Goal: Transaction & Acquisition: Purchase product/service

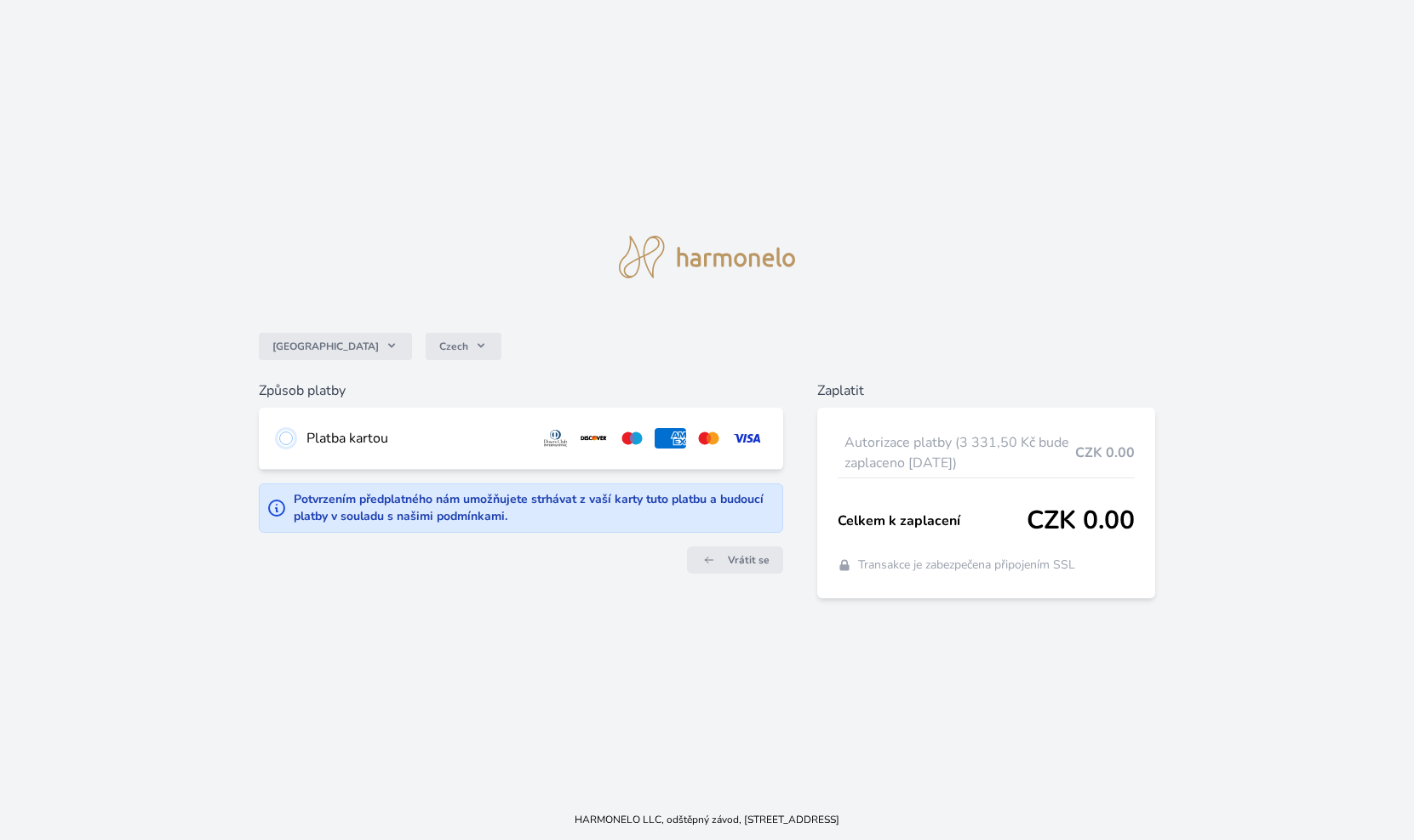
click at [289, 434] on input "radio" at bounding box center [285, 439] width 13 height 13
radio input "true"
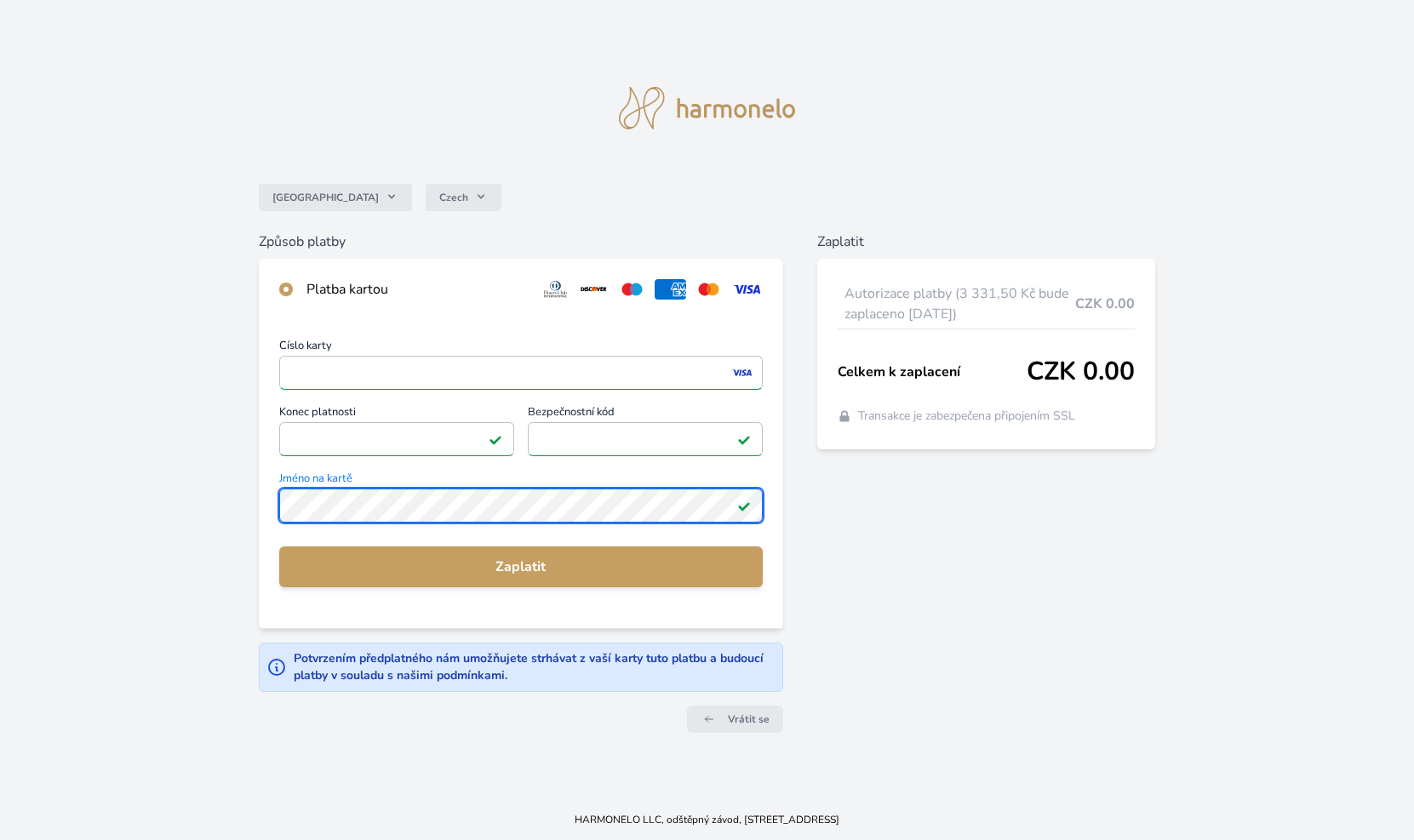
click at [259, 494] on div "Číslo karty <p>Your browser does not support iframes.</p> Konec platnosti <p>Yo…" at bounding box center [520, 474] width 524 height 308
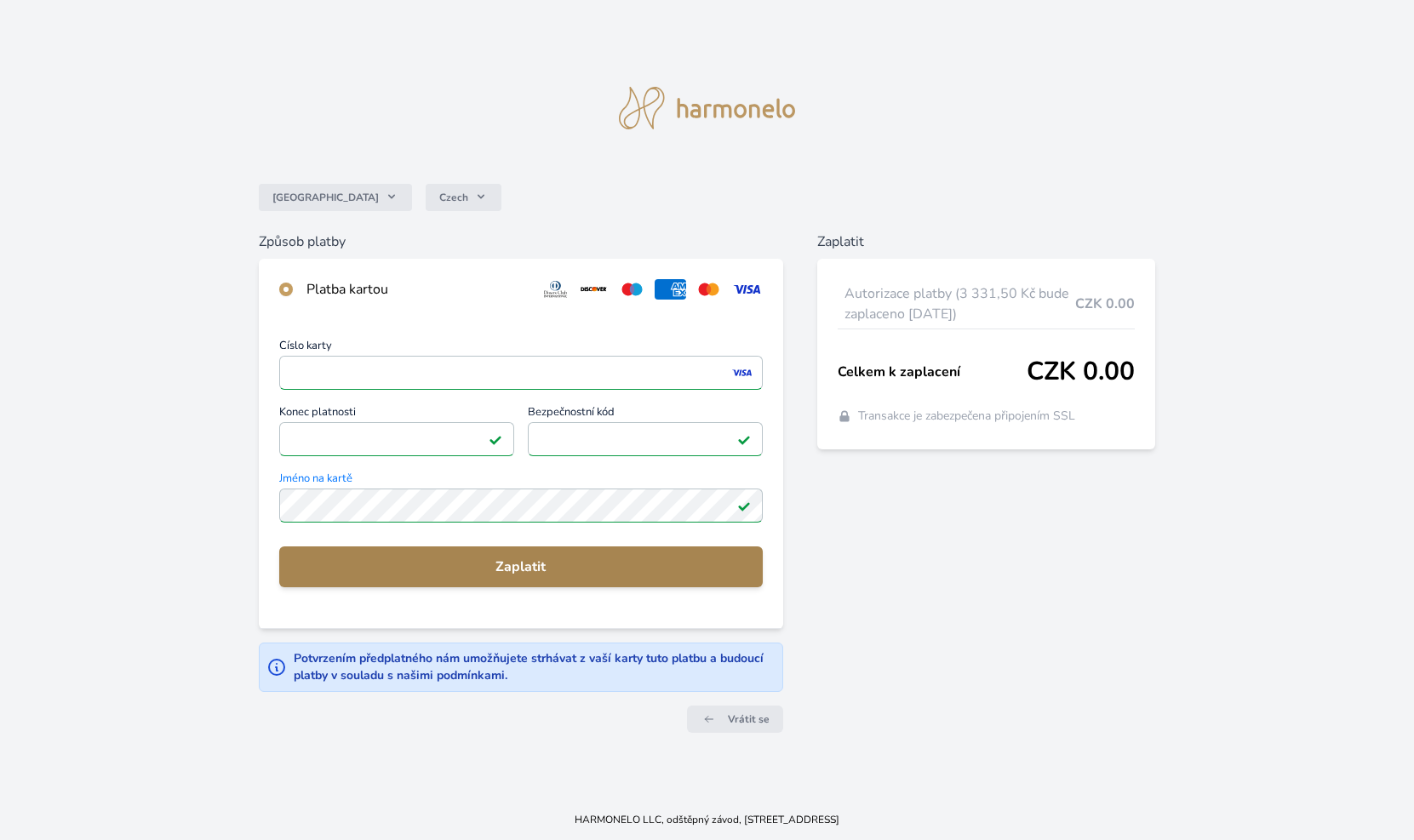
click at [506, 576] on button "Zaplatit" at bounding box center [520, 566] width 483 height 41
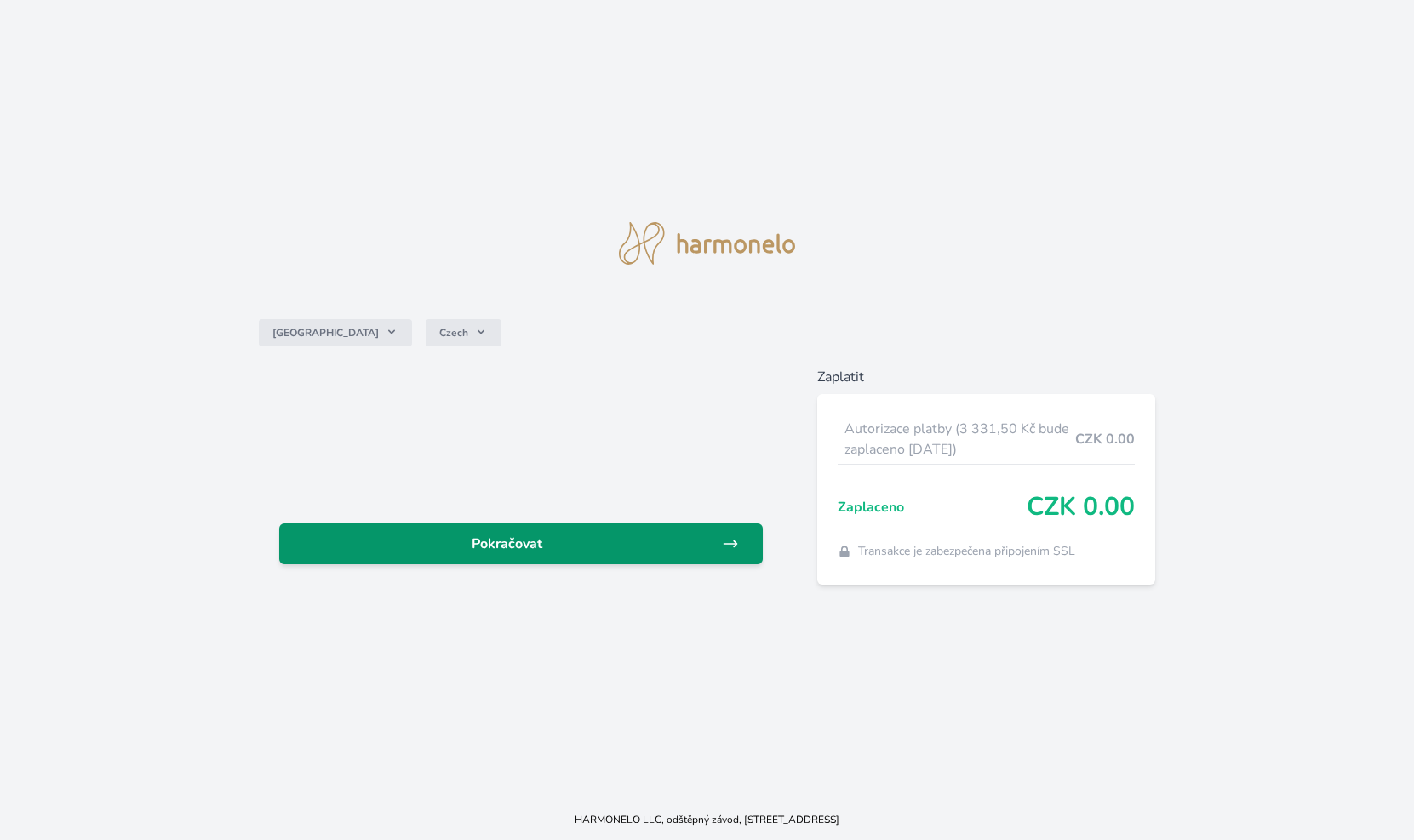
click at [532, 547] on span "Pokračovat" at bounding box center [507, 543] width 429 height 20
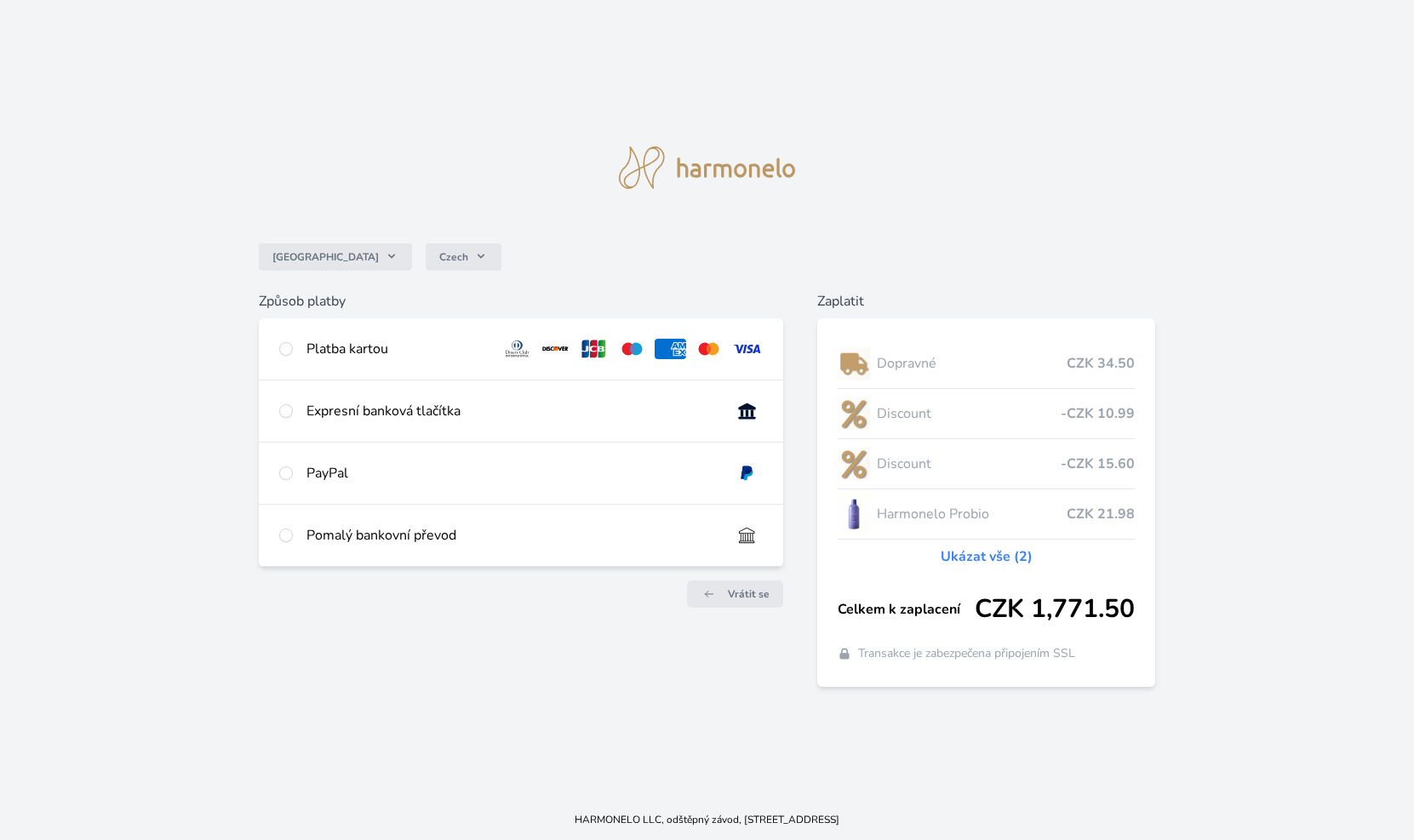
click at [296, 347] on div "Platba kartou" at bounding box center [520, 349] width 524 height 61
radio input "true"
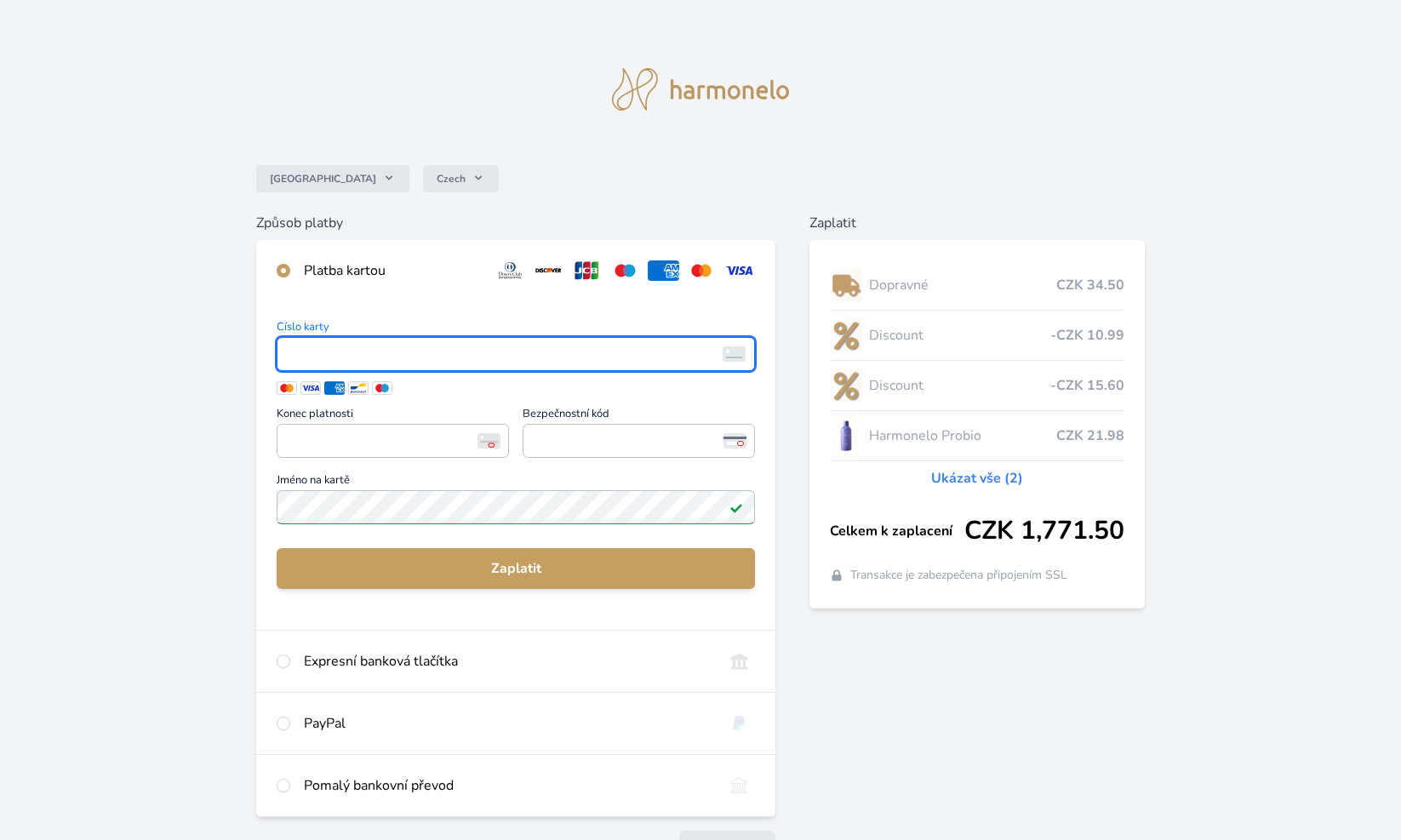
click at [966, 477] on link "Ukázat vše (2)" at bounding box center [977, 478] width 92 height 20
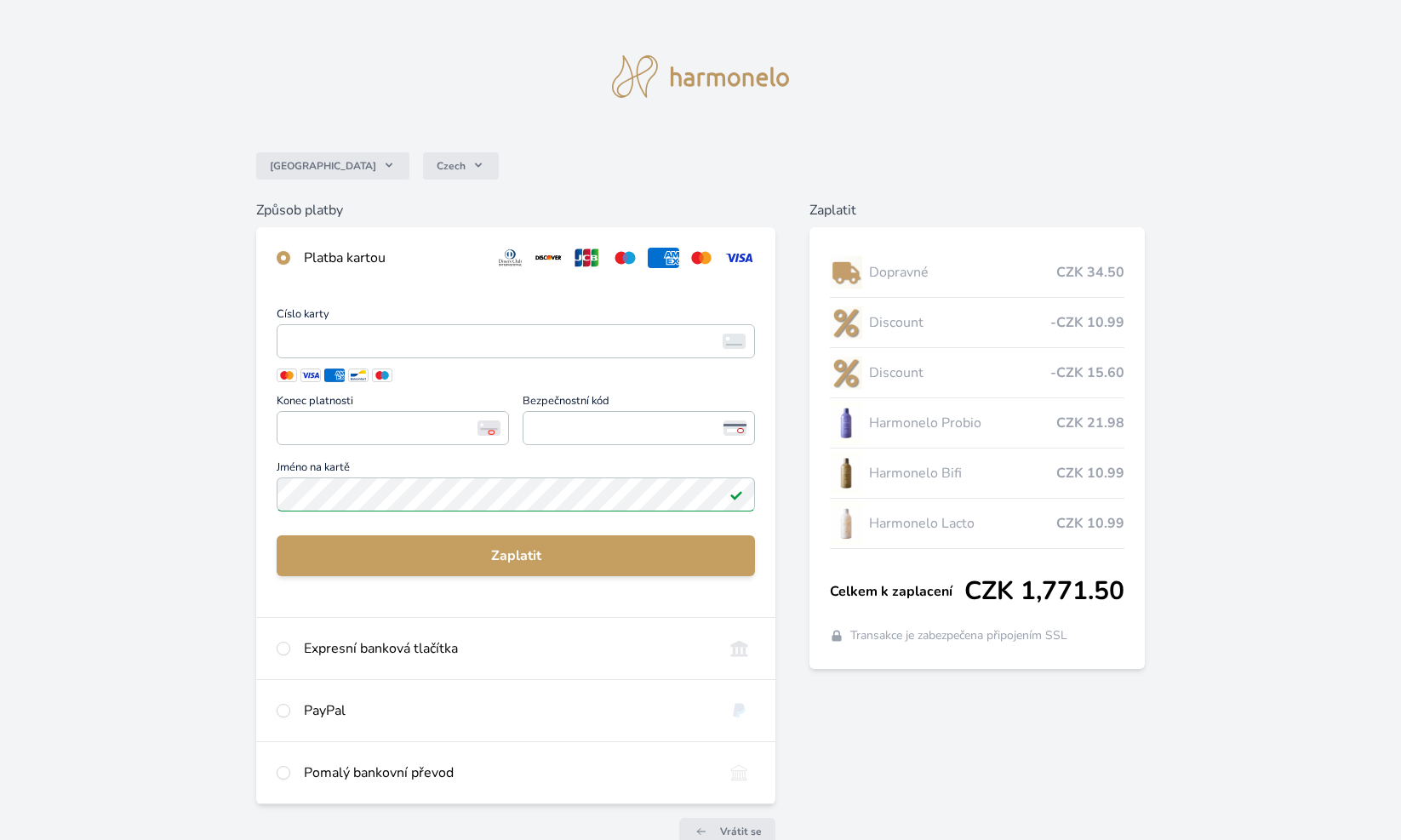
scroll to position [13, 0]
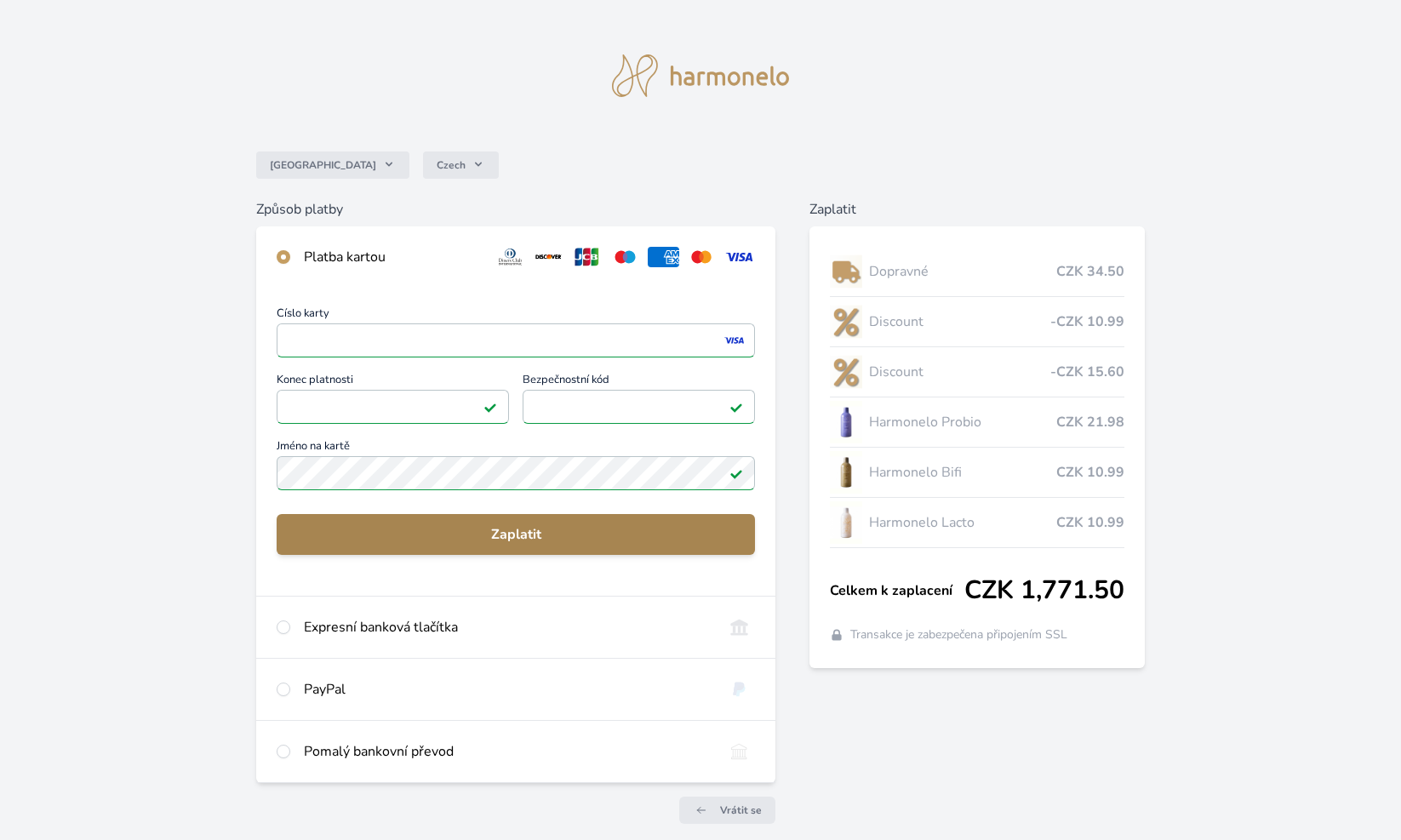
click at [562, 537] on span "Zaplatit" at bounding box center [516, 534] width 451 height 20
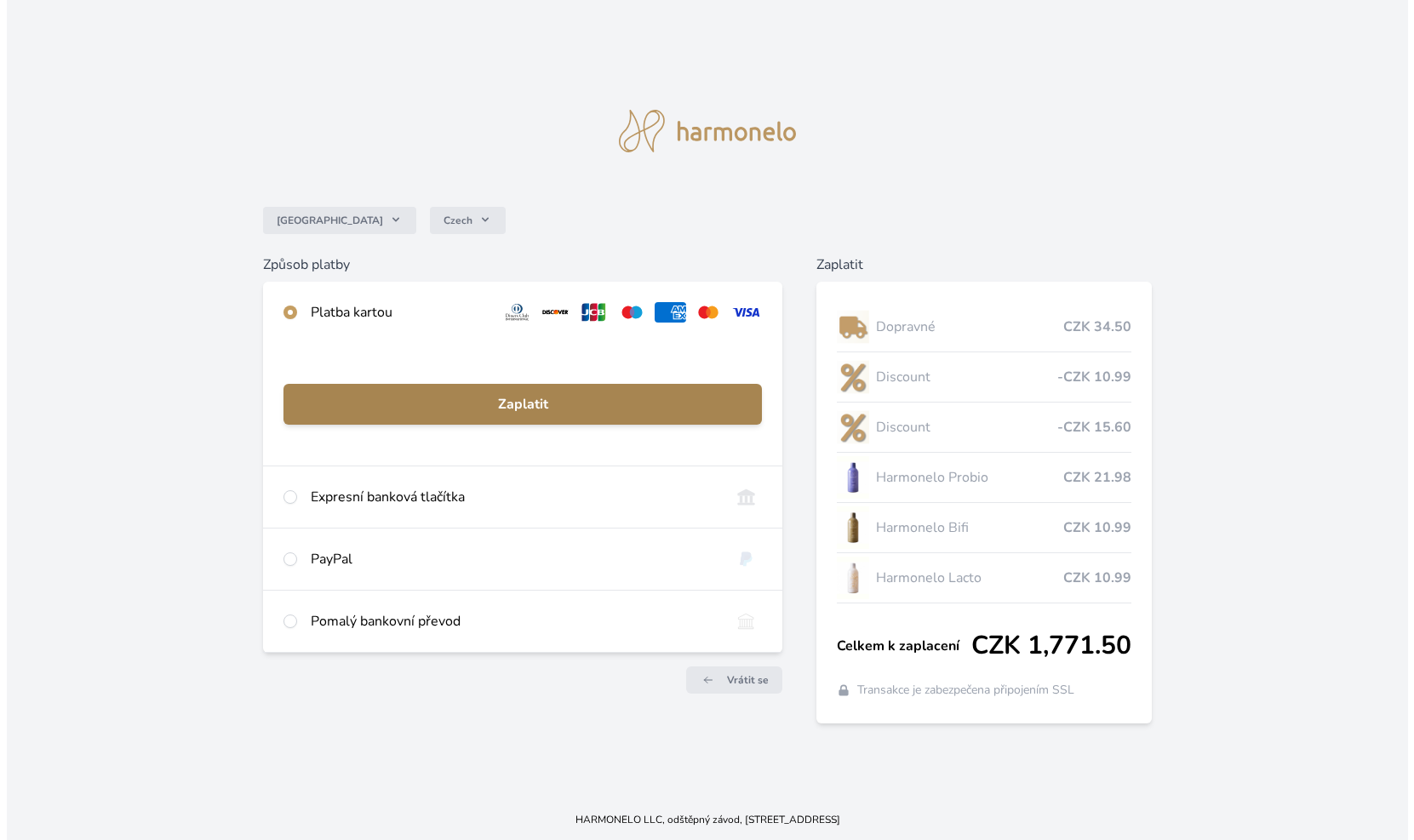
scroll to position [0, 0]
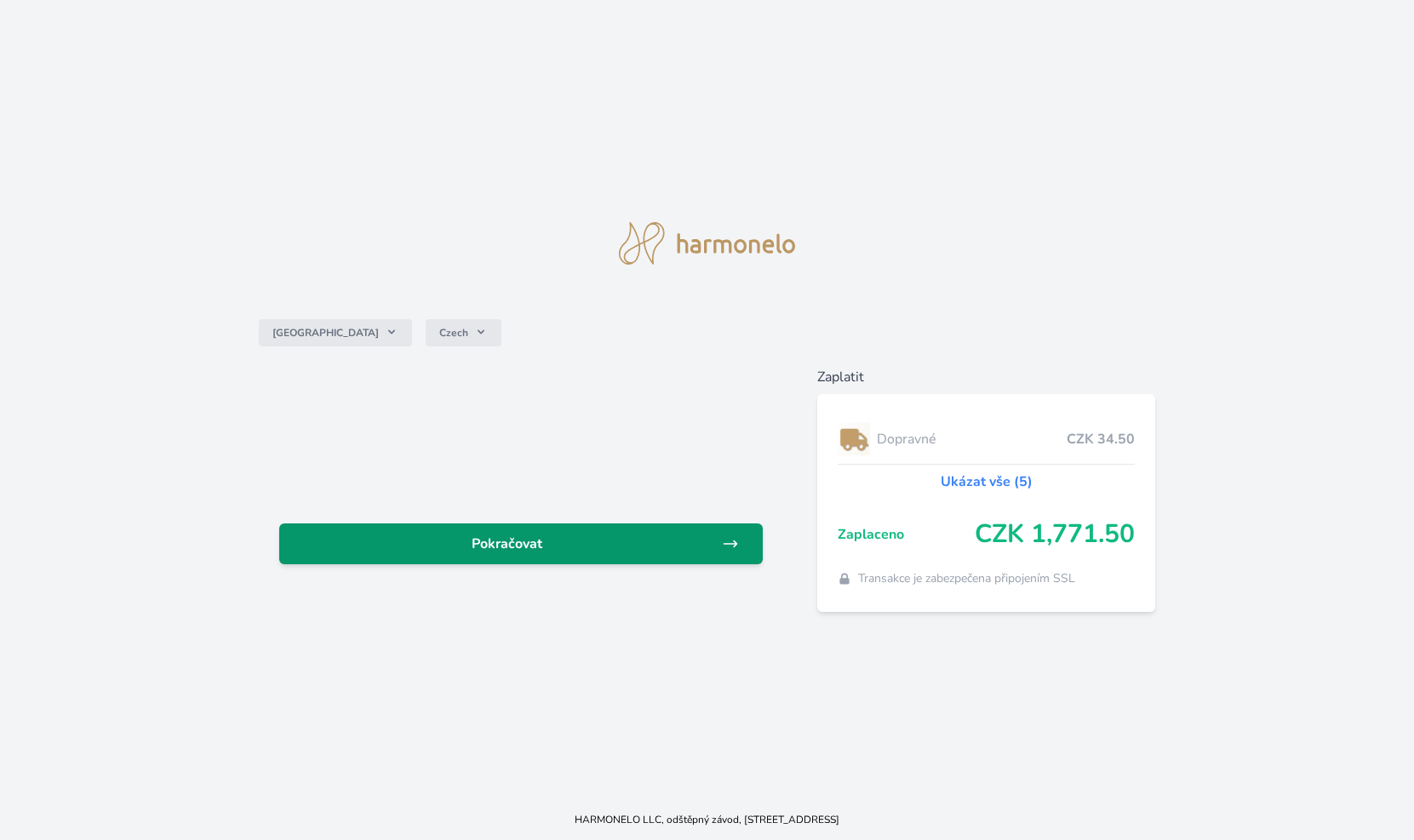
click at [567, 548] on span "Pokračovat" at bounding box center [507, 543] width 429 height 20
